Goal: Task Accomplishment & Management: Complete application form

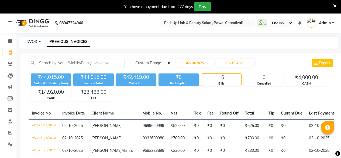
select select "range"
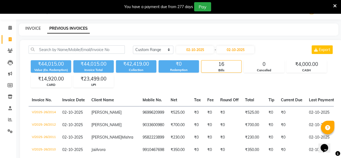
click at [31, 26] on link "INVOICE" at bounding box center [32, 28] width 15 height 5
select select "5131"
select select "service"
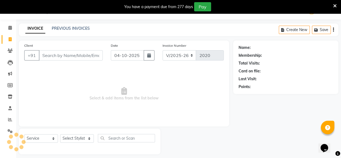
scroll to position [17, 0]
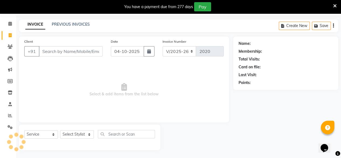
click at [58, 49] on input "Client" at bounding box center [71, 51] width 64 height 10
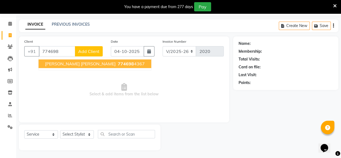
click at [118, 65] on span "774698" at bounding box center [126, 63] width 16 height 5
type input "7746984367"
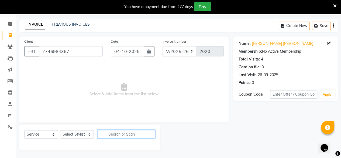
click at [126, 133] on input "text" at bounding box center [126, 134] width 57 height 8
type input "b"
click at [90, 134] on select "Select Stylist [PERSON_NAME] danish [PERSON_NAME] [PERSON_NAME] [PERSON_NAME] […" at bounding box center [77, 134] width 34 height 8
select select "68112"
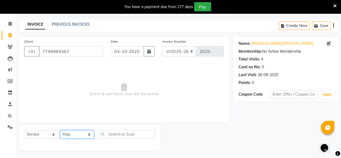
click at [60, 130] on select "Select Stylist [PERSON_NAME] danish [PERSON_NAME] [PERSON_NAME] [PERSON_NAME] […" at bounding box center [77, 134] width 34 height 8
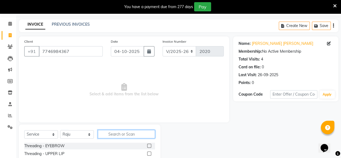
click at [120, 133] on input "text" at bounding box center [126, 134] width 57 height 8
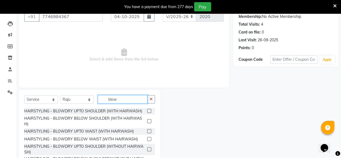
scroll to position [54, 0]
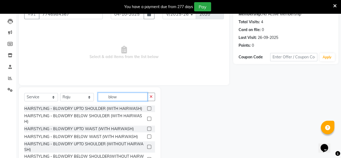
type input "blow"
click at [147, 136] on label at bounding box center [149, 136] width 4 height 4
click at [147, 136] on input "checkbox" at bounding box center [149, 137] width 4 height 4
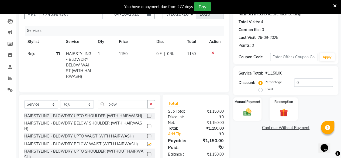
checkbox input "false"
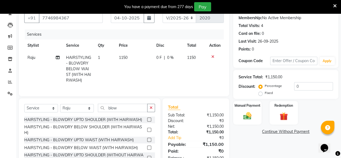
scroll to position [43, 0]
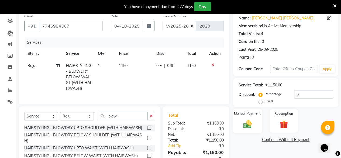
click at [243, 124] on img at bounding box center [247, 124] width 14 height 10
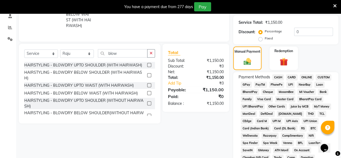
scroll to position [106, 0]
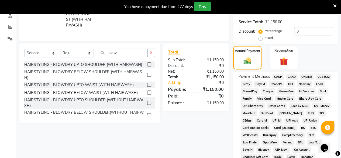
click at [292, 83] on span "UPI" at bounding box center [290, 84] width 8 height 6
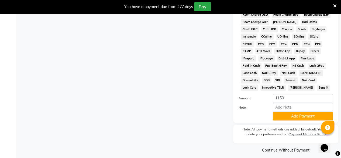
scroll to position [282, 0]
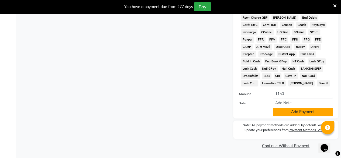
click at [294, 111] on button "Add Payment" at bounding box center [303, 112] width 60 height 8
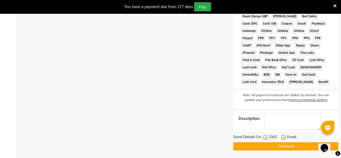
click at [284, 147] on button "Checkout" at bounding box center [285, 146] width 105 height 8
